Goal: Find specific page/section: Find specific page/section

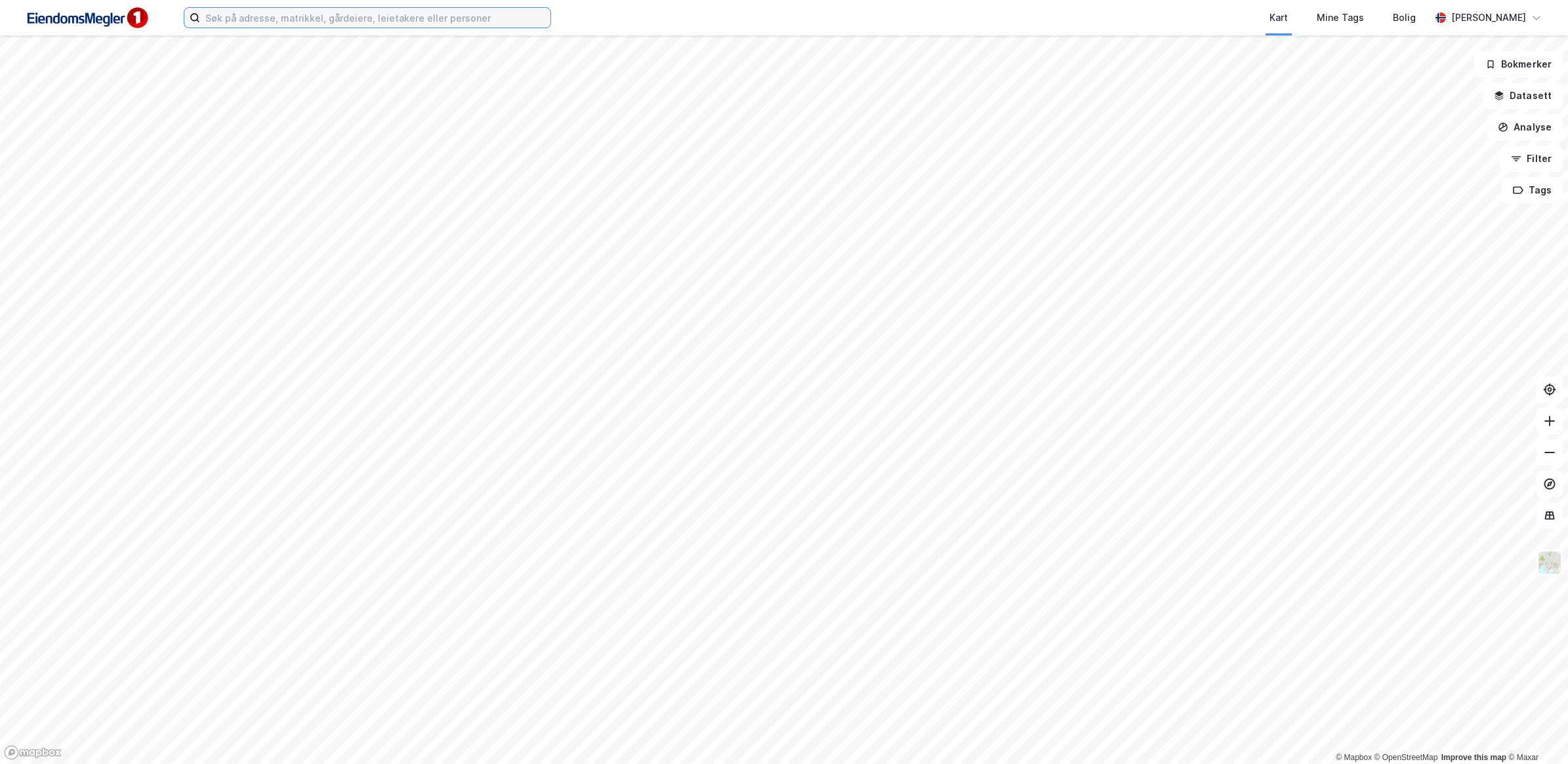
click at [284, 20] on input at bounding box center [374, 18] width 350 height 20
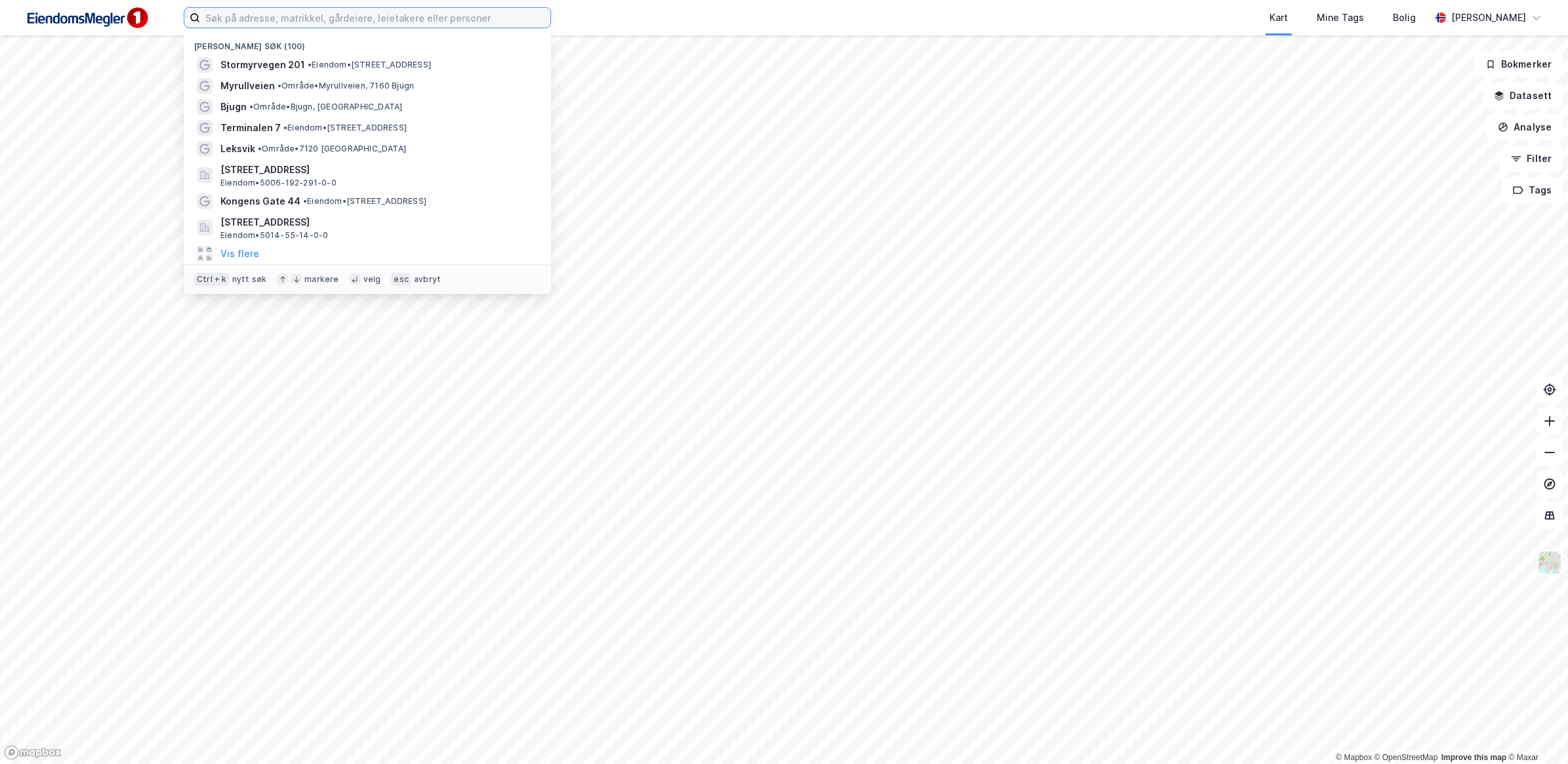
paste input "[PERSON_NAME]"
type input "[PERSON_NAME]"
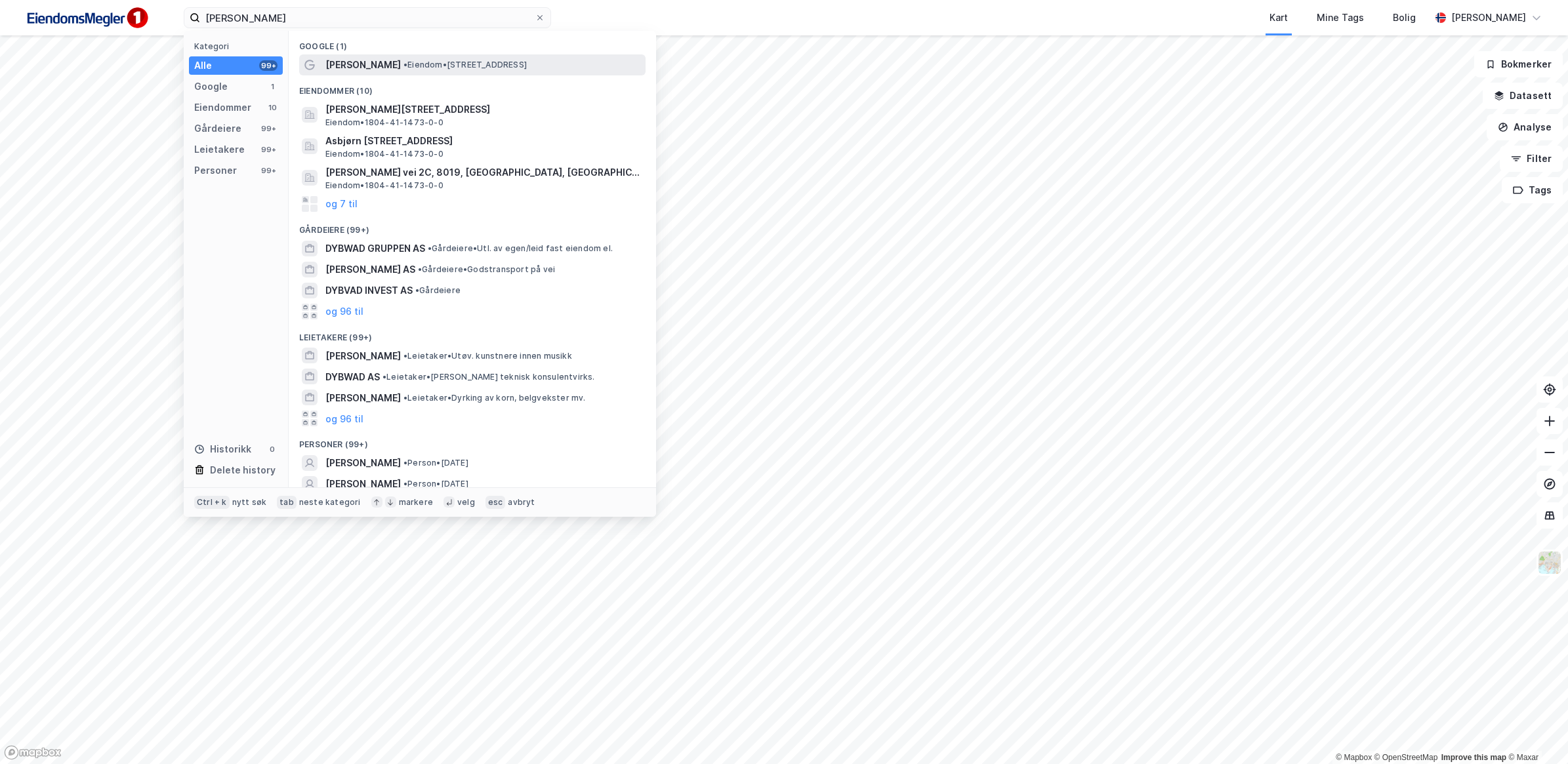
click at [403, 63] on span "•" at bounding box center [405, 64] width 4 height 10
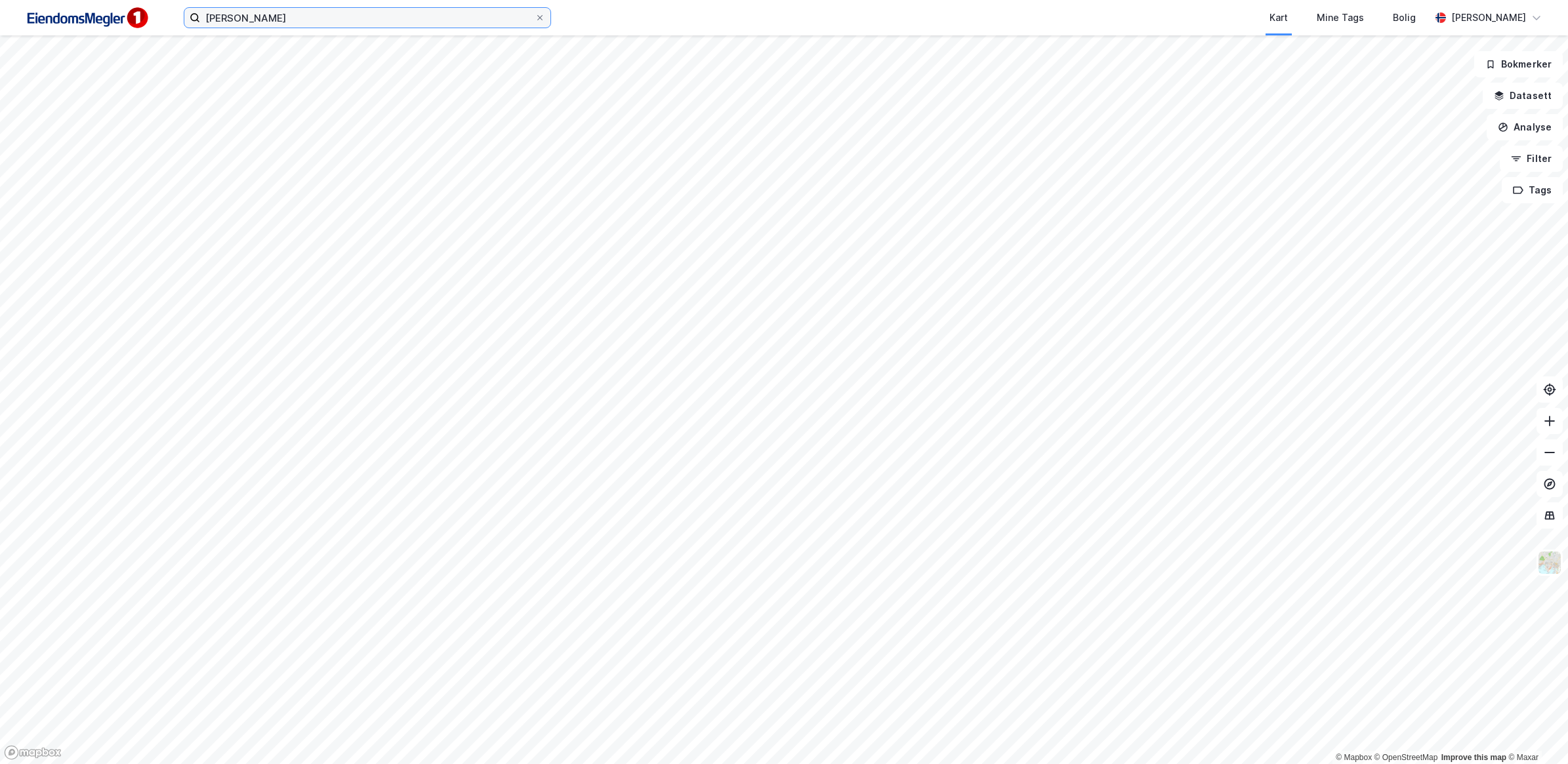
click at [302, 18] on input "[PERSON_NAME]" at bounding box center [367, 18] width 335 height 20
